Goal: Transaction & Acquisition: Obtain resource

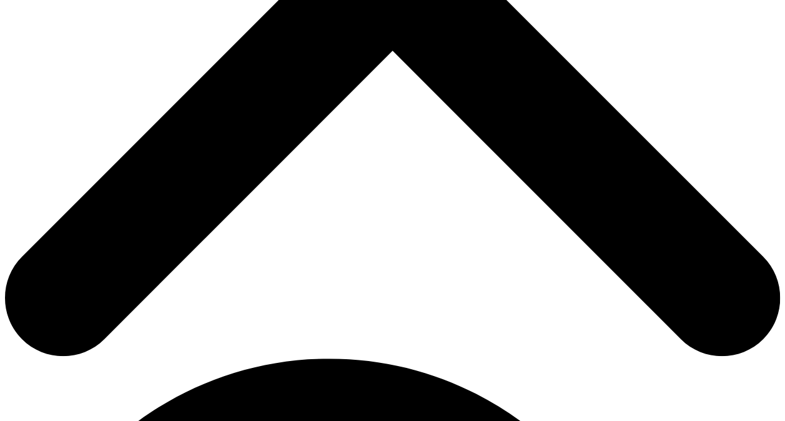
type input "Madina"
type input "[PERSON_NAME]"
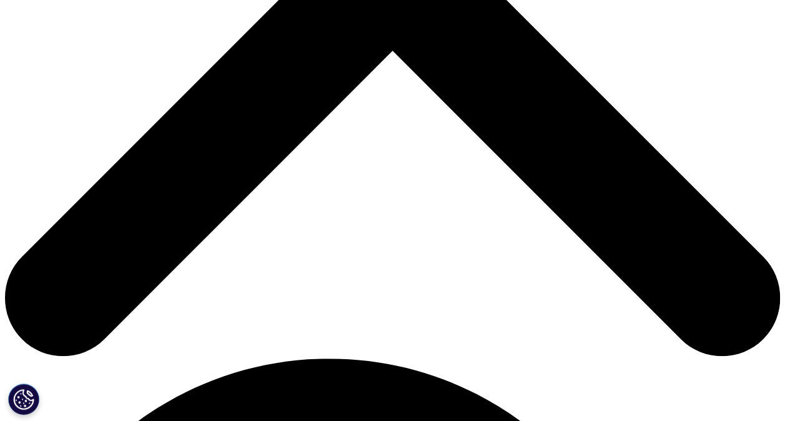
type input "[EMAIL_ADDRESS][DOMAIN_NAME]"
type input "Novo Nordisk"
select select "[GEOGRAPHIC_DATA]"
type input "С"
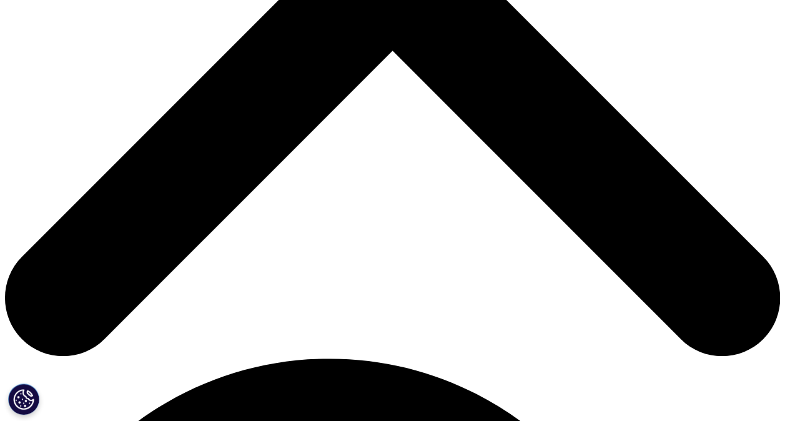
type input "CE&BI manager"
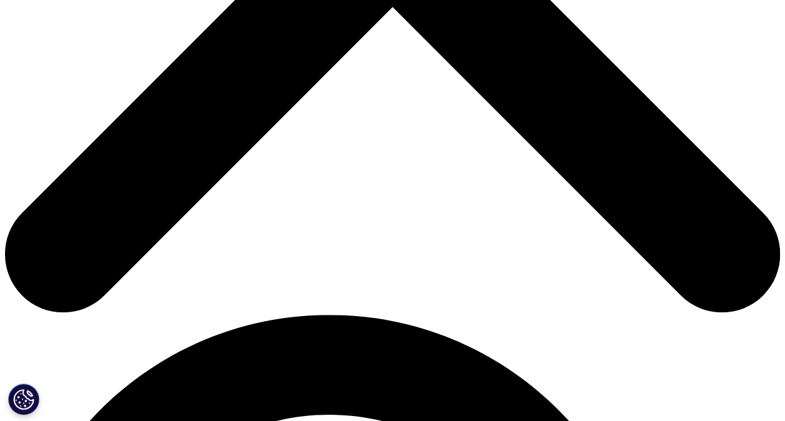
scroll to position [500, 0]
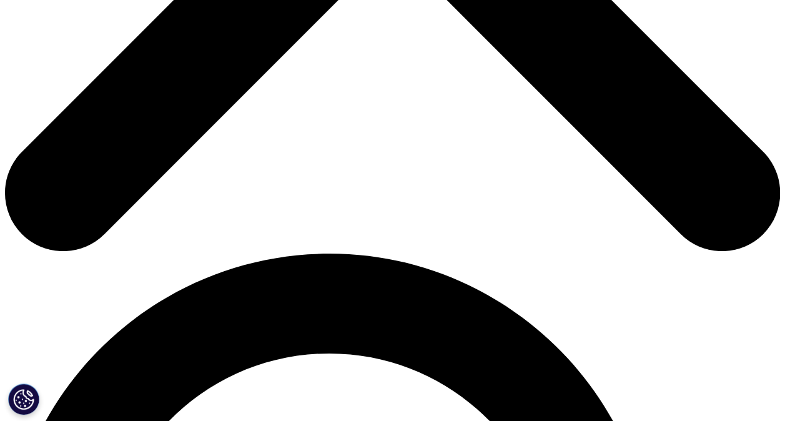
scroll to position [562, 0]
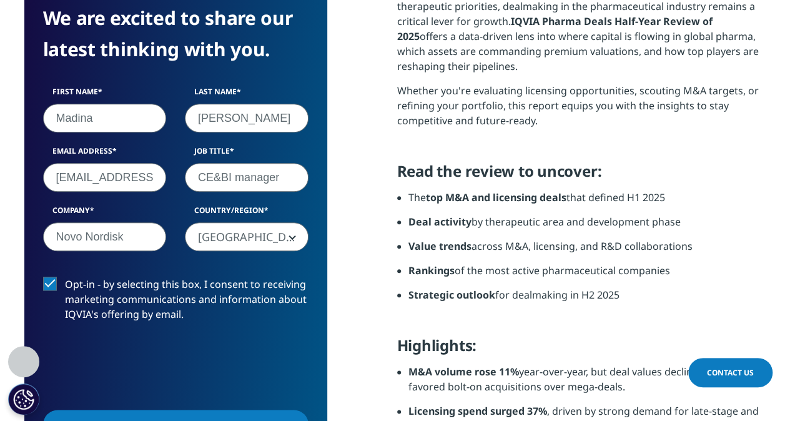
click at [48, 279] on label "Opt-in - by selecting this box, I consent to receiving marketing communications…" at bounding box center [176, 303] width 266 height 52
click at [65, 277] on input "Opt-in - by selecting this box, I consent to receiving marketing communications…" at bounding box center [65, 277] width 0 height 0
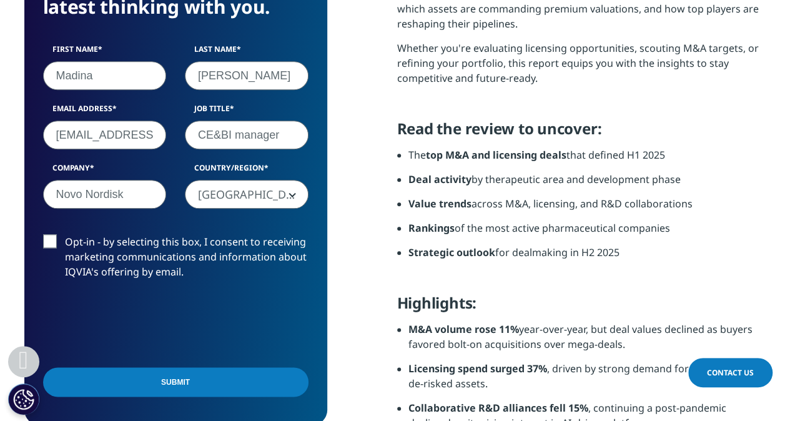
scroll to position [625, 0]
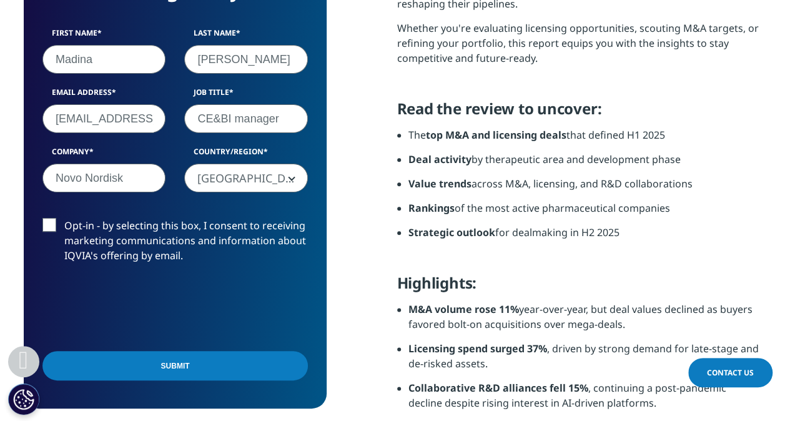
click at [174, 367] on input "Submit" at bounding box center [175, 365] width 266 height 29
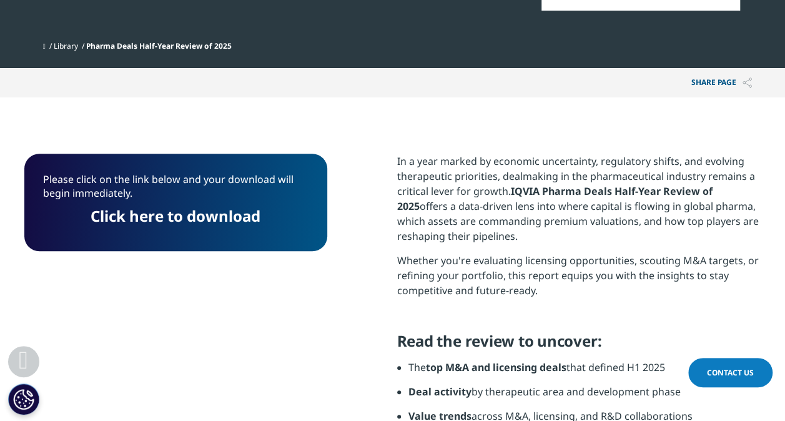
scroll to position [382, 0]
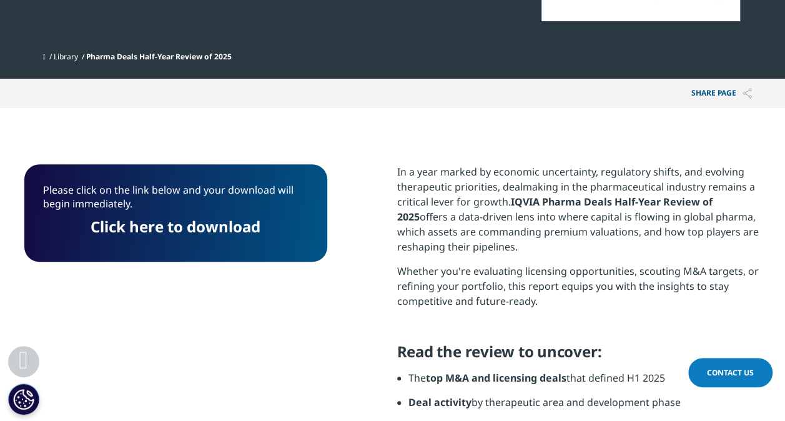
click at [197, 228] on link "Click here to download" at bounding box center [176, 226] width 170 height 21
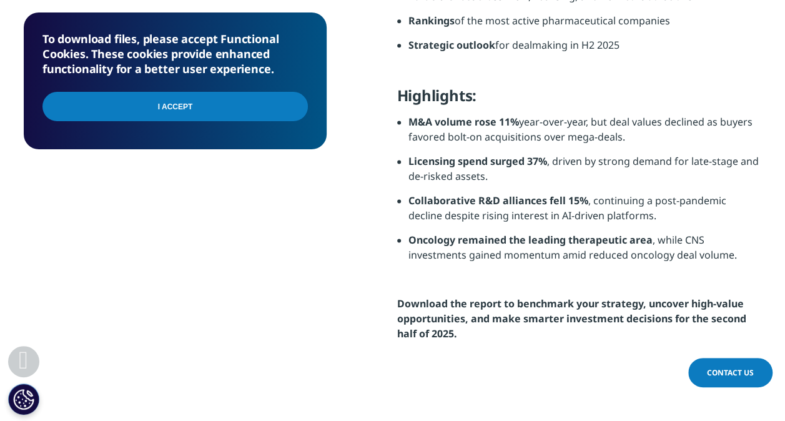
scroll to position [1187, 0]
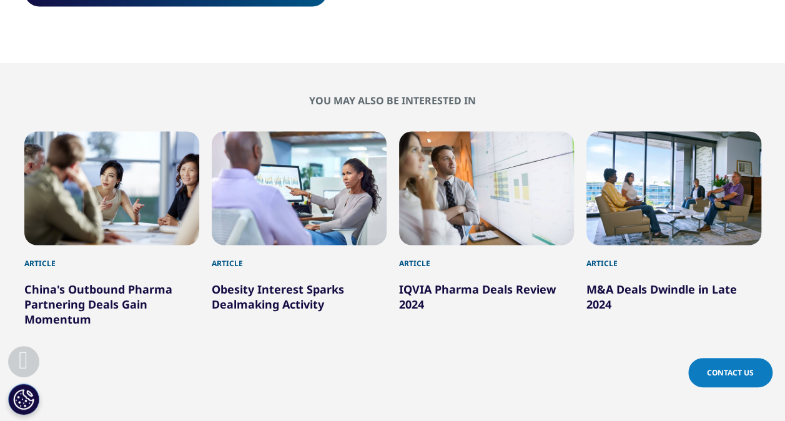
click at [539, 65] on section "You may also be interested in Article China's Outbound Pharma Partnering Deals …" at bounding box center [392, 251] width 785 height 376
